Goal: Task Accomplishment & Management: Manage account settings

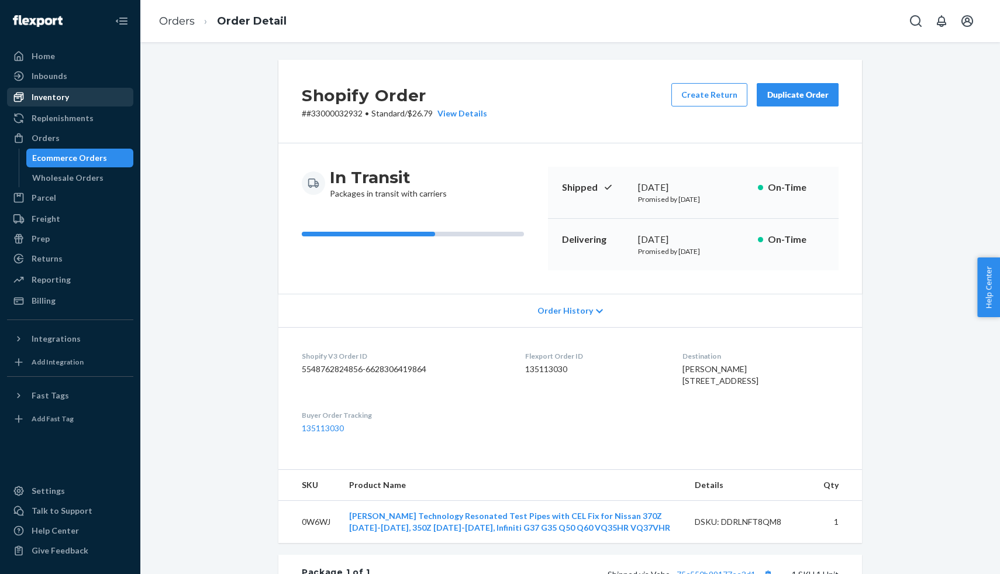
click at [53, 100] on div "Inventory" at bounding box center [50, 97] width 37 height 12
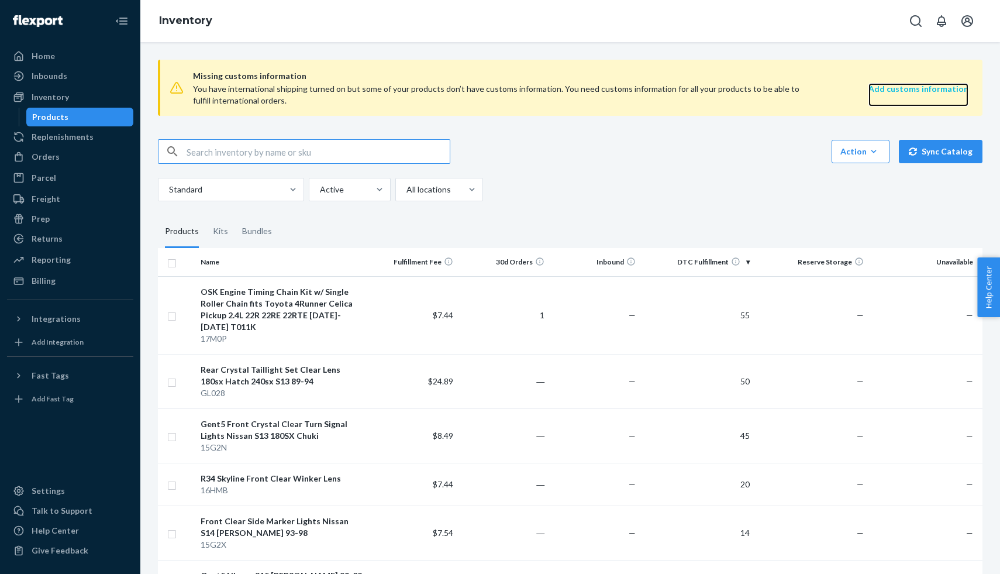
click at [918, 98] on link "Add customs information" at bounding box center [919, 94] width 100 height 23
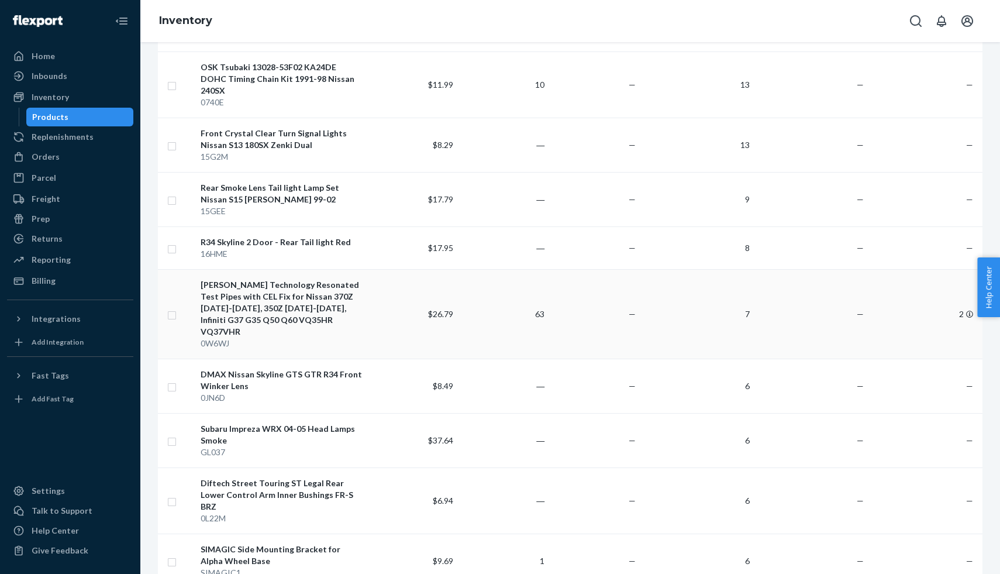
scroll to position [566, 0]
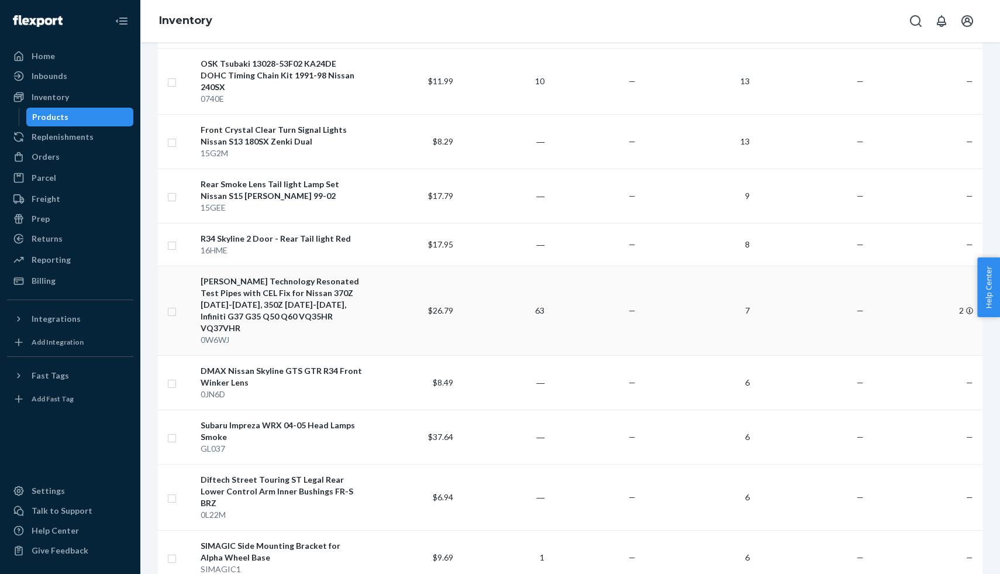
click at [302, 286] on div "[PERSON_NAME] Technology Resonated Test Pipes with CEL Fix for Nissan 370Z [DAT…" at bounding box center [281, 304] width 161 height 58
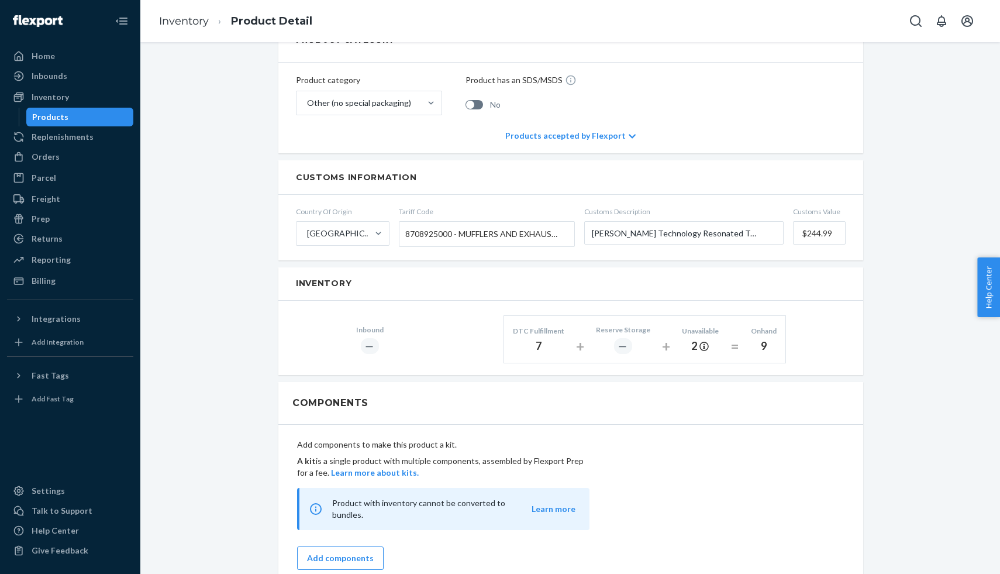
scroll to position [601, 0]
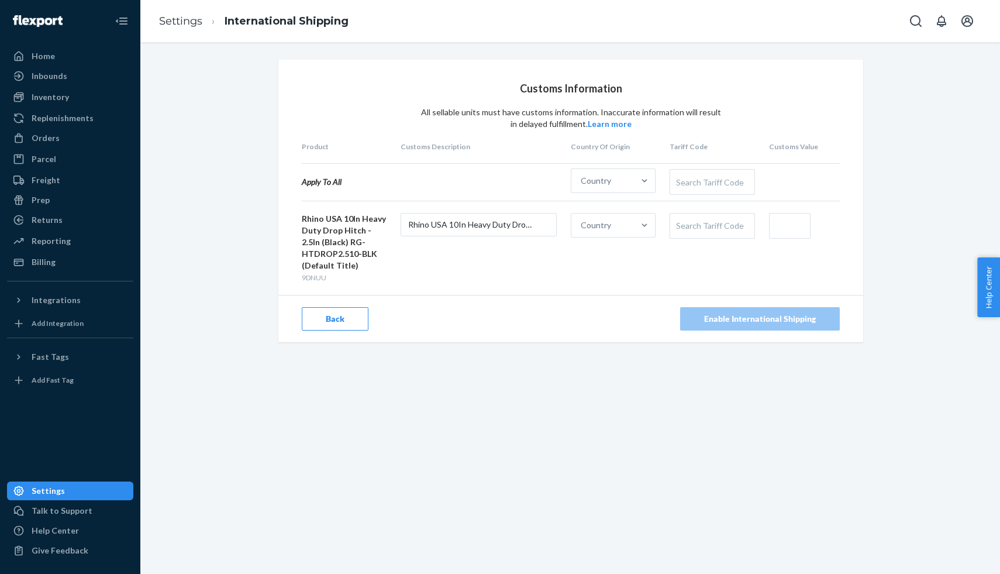
click at [695, 224] on div "Search Tariff Code" at bounding box center [712, 225] width 84 height 25
click at [543, 282] on form "Rhino USA 10In Heavy Duty Drop Hitch - 2.5In (Black) RG-HTDROP2.510-BLK (Defaul…" at bounding box center [571, 248] width 538 height 70
drag, startPoint x: 302, startPoint y: 216, endPoint x: 390, endPoint y: 256, distance: 96.9
click at [390, 256] on form "Rhino USA 10In Heavy Duty Drop Hitch - 2.5In (Black) RG-HTDROP2.510-BLK (Defaul…" at bounding box center [571, 248] width 538 height 70
copy div "Rhino USA 10In Heavy Duty Drop Hitch - 2.5In (Black) RG-HTDROP2.510-BLK"
